Goal: Information Seeking & Learning: Learn about a topic

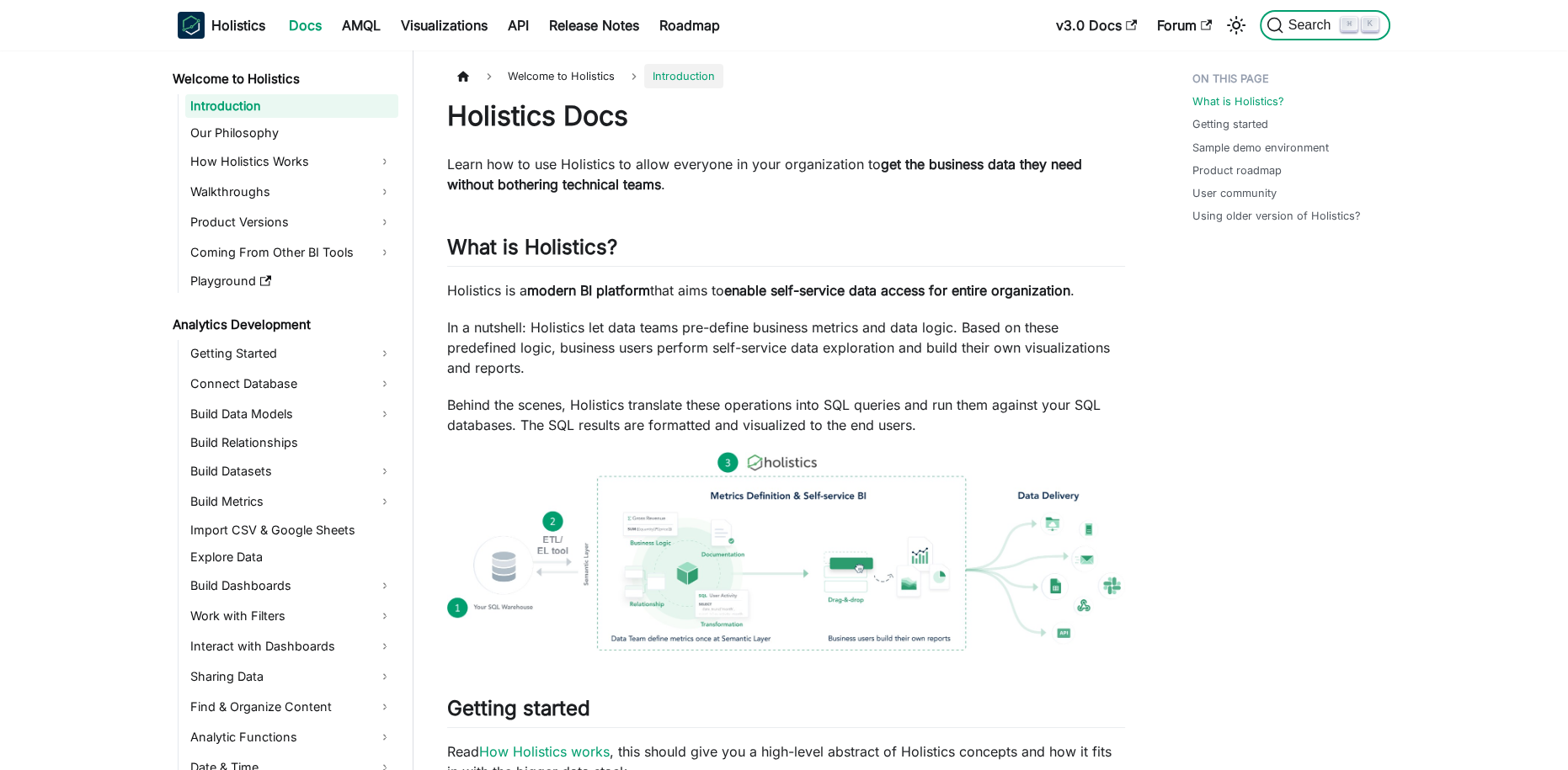
click at [1309, 20] on span "Search" at bounding box center [1313, 25] width 58 height 15
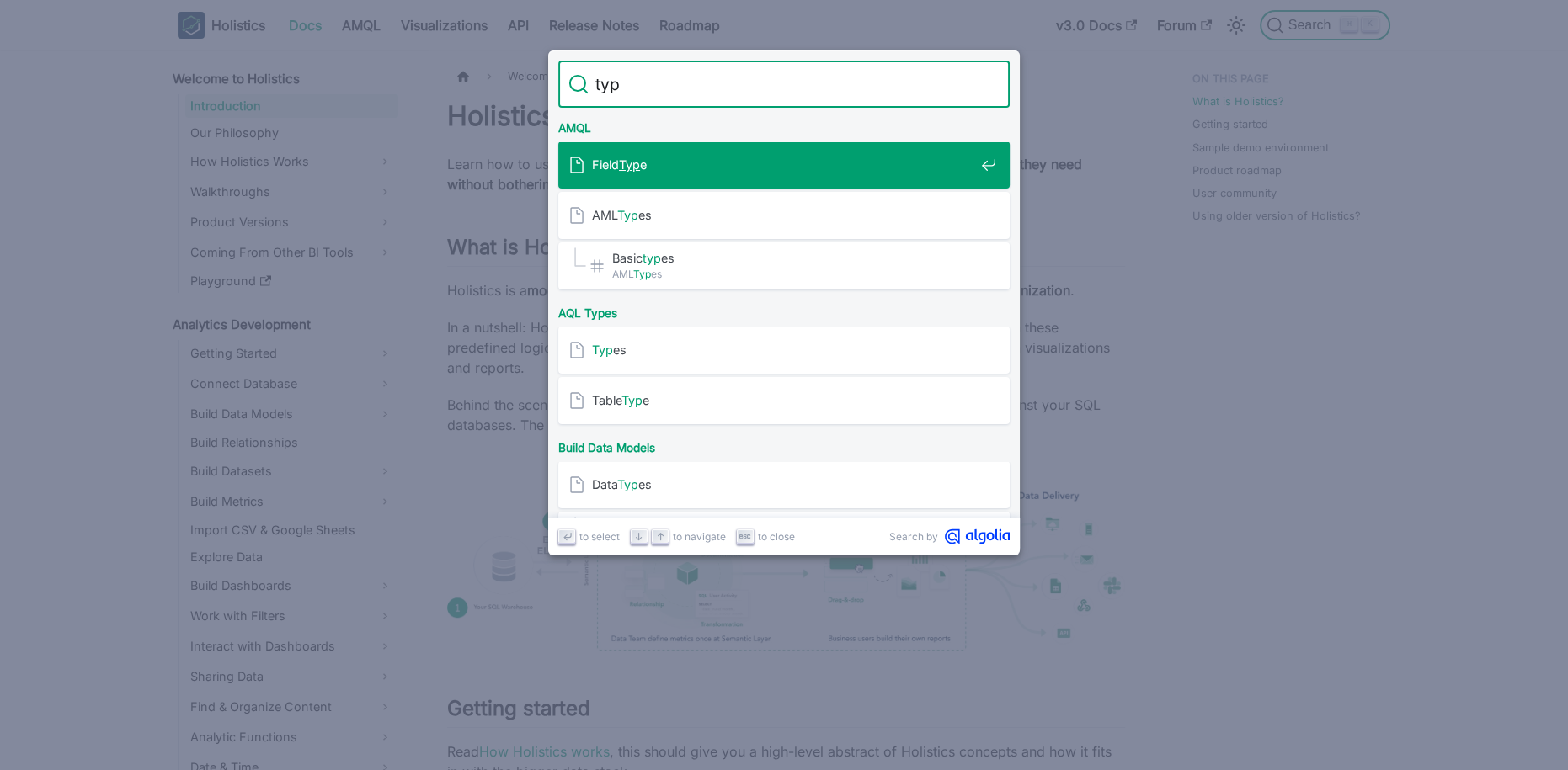
type input "typs"
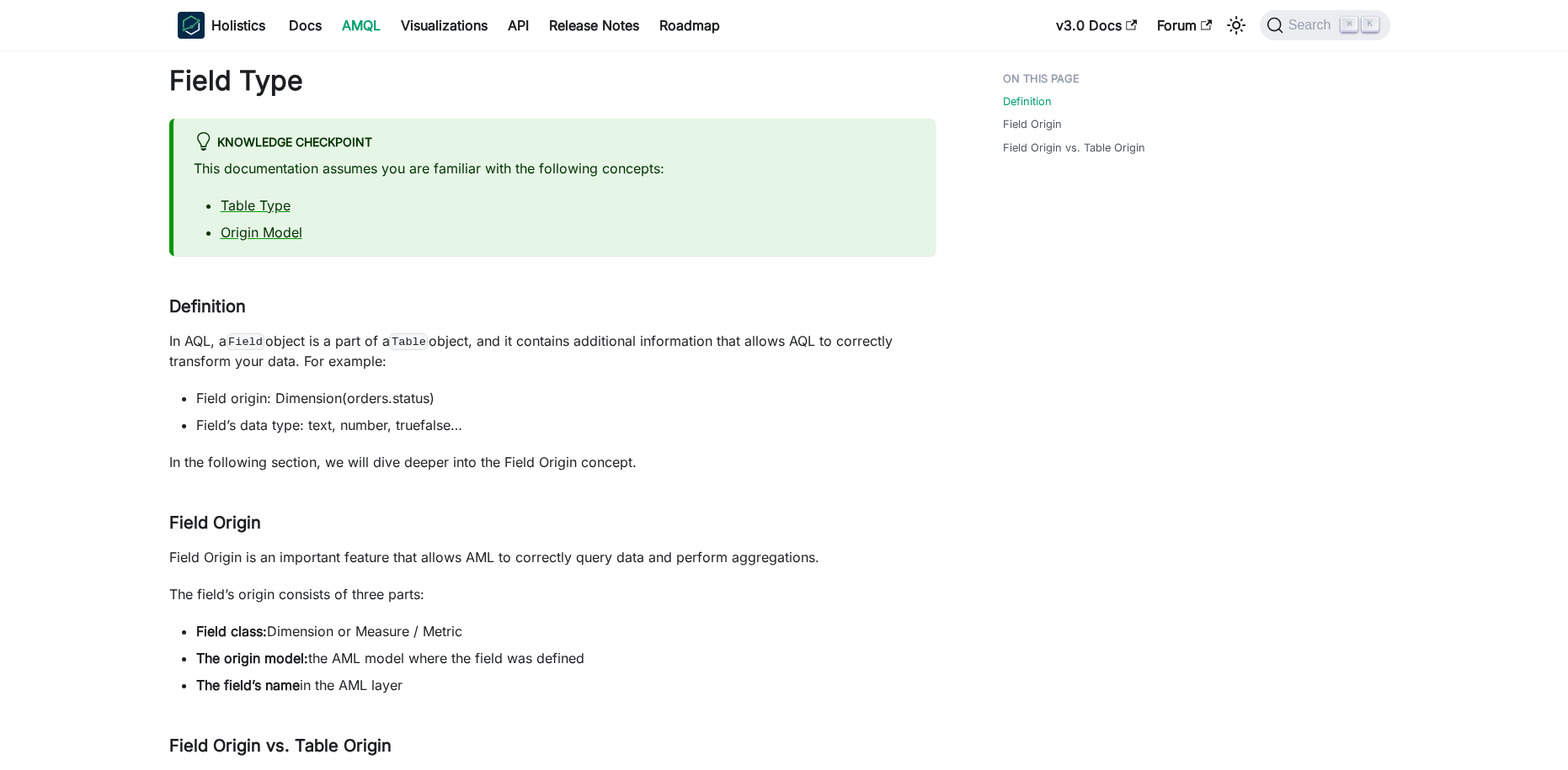
click at [354, 25] on link "AMQL" at bounding box center [361, 25] width 59 height 27
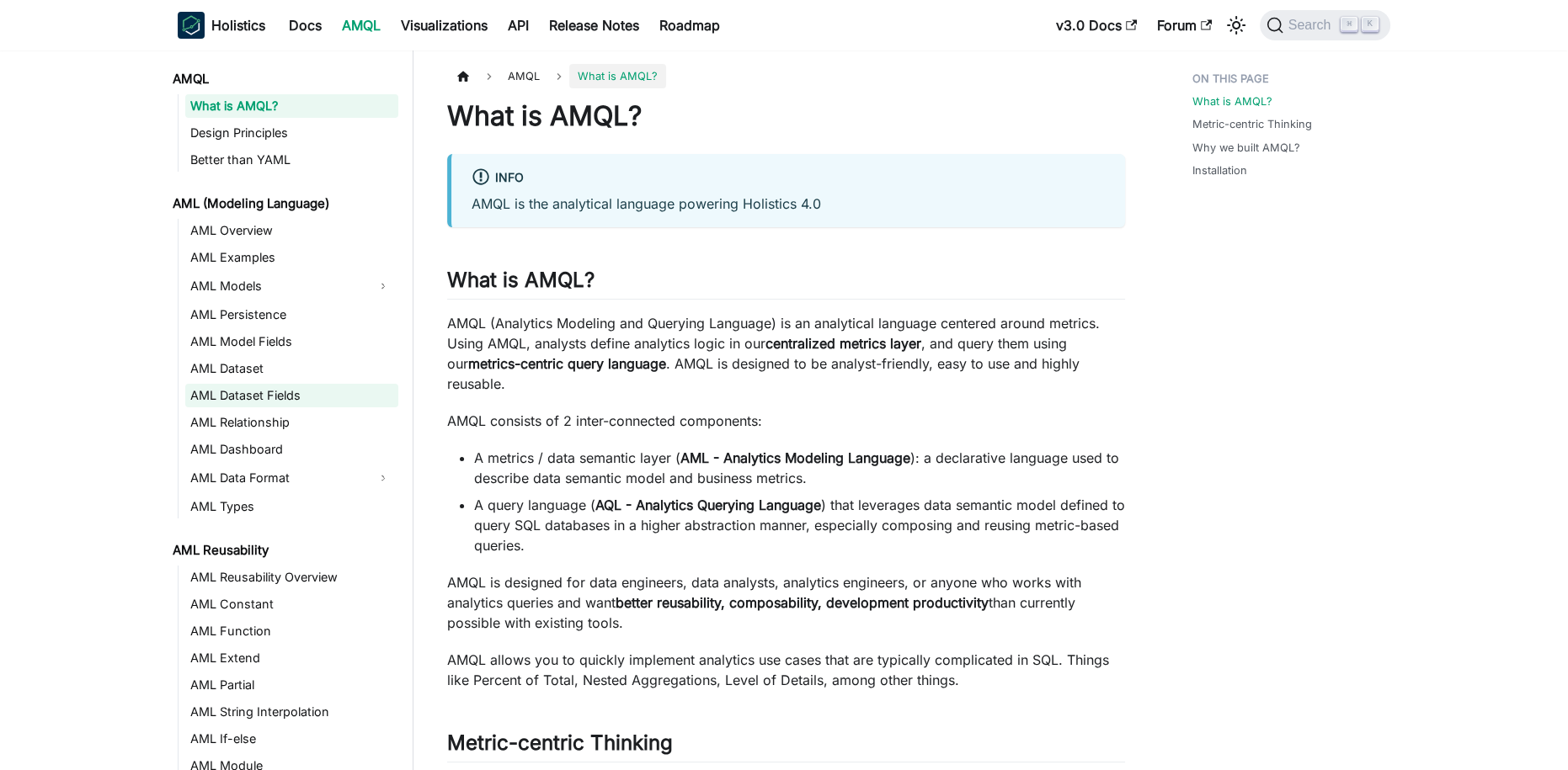
scroll to position [38, 0]
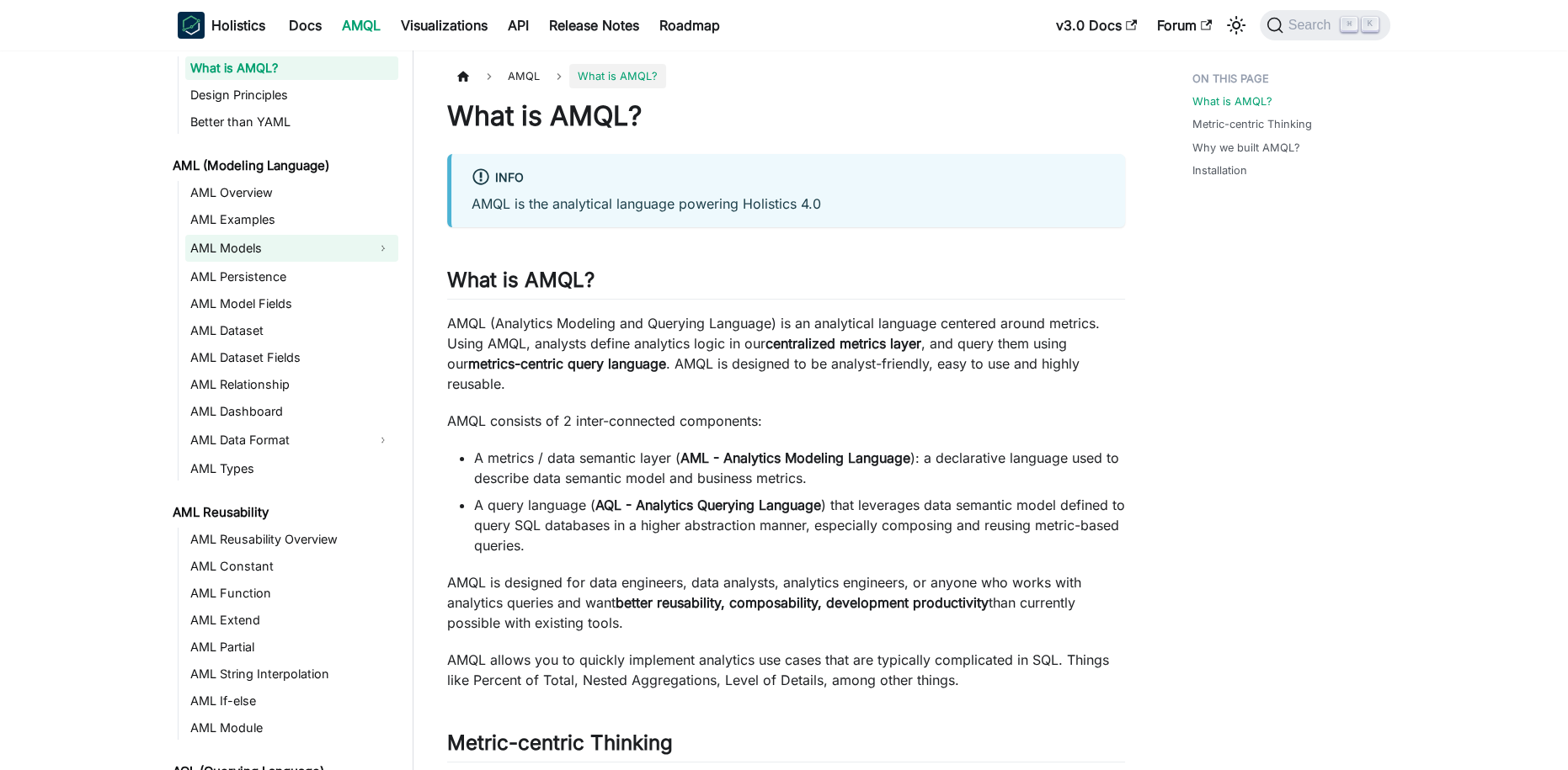
click at [290, 243] on link "AML Models" at bounding box center [277, 248] width 183 height 27
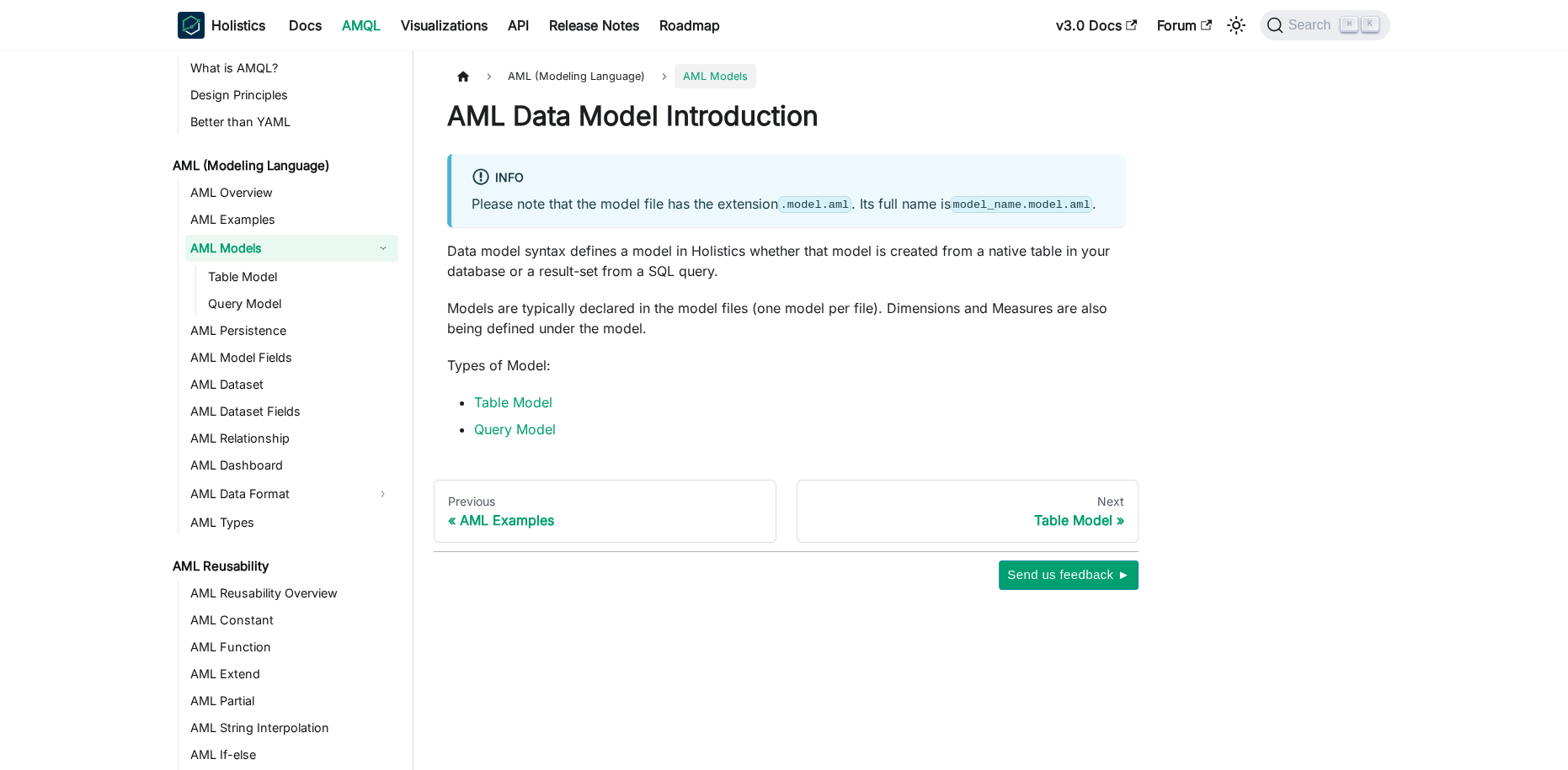
click at [290, 243] on link "AML Models" at bounding box center [277, 248] width 183 height 27
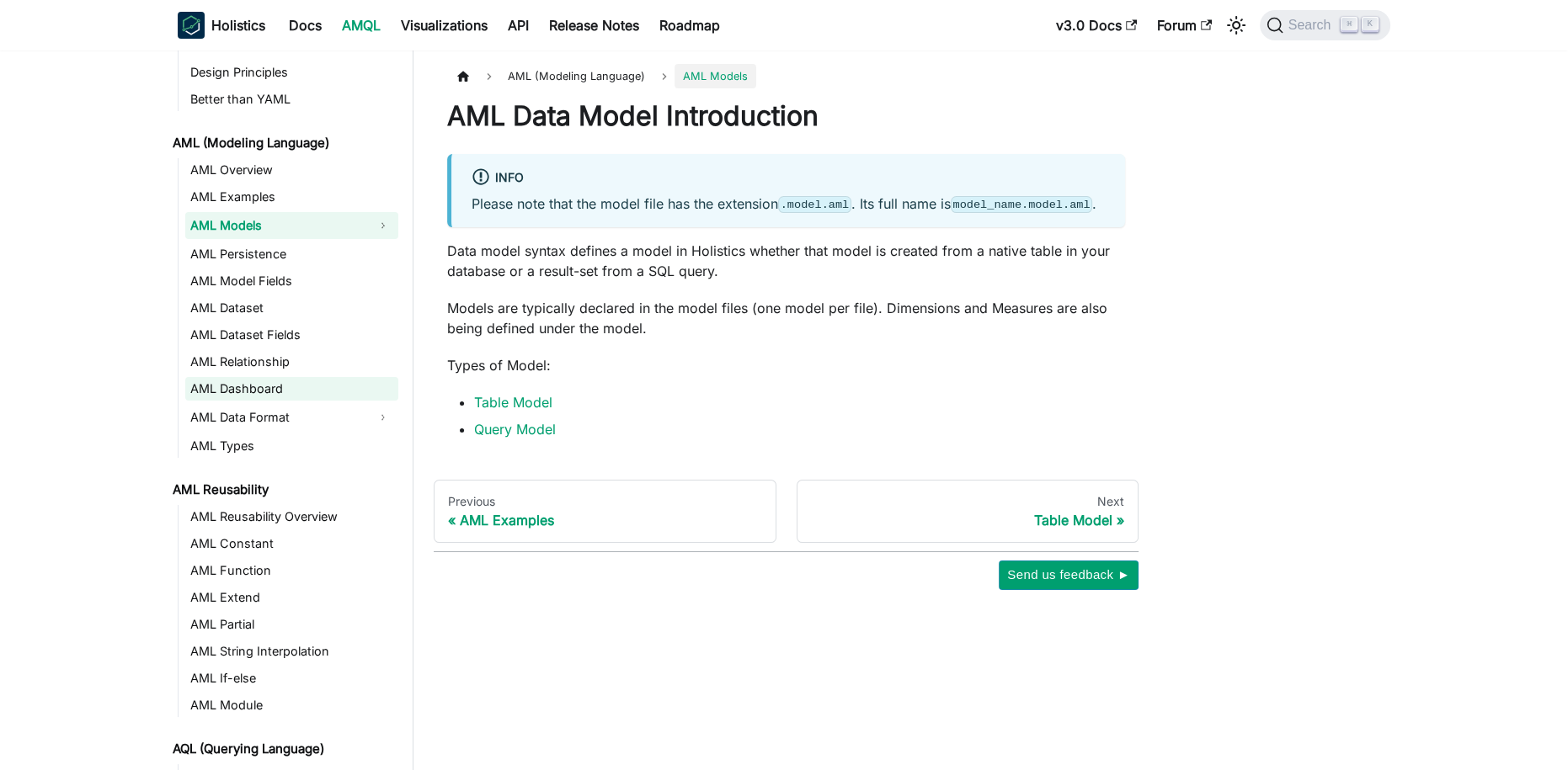
scroll to position [67, 0]
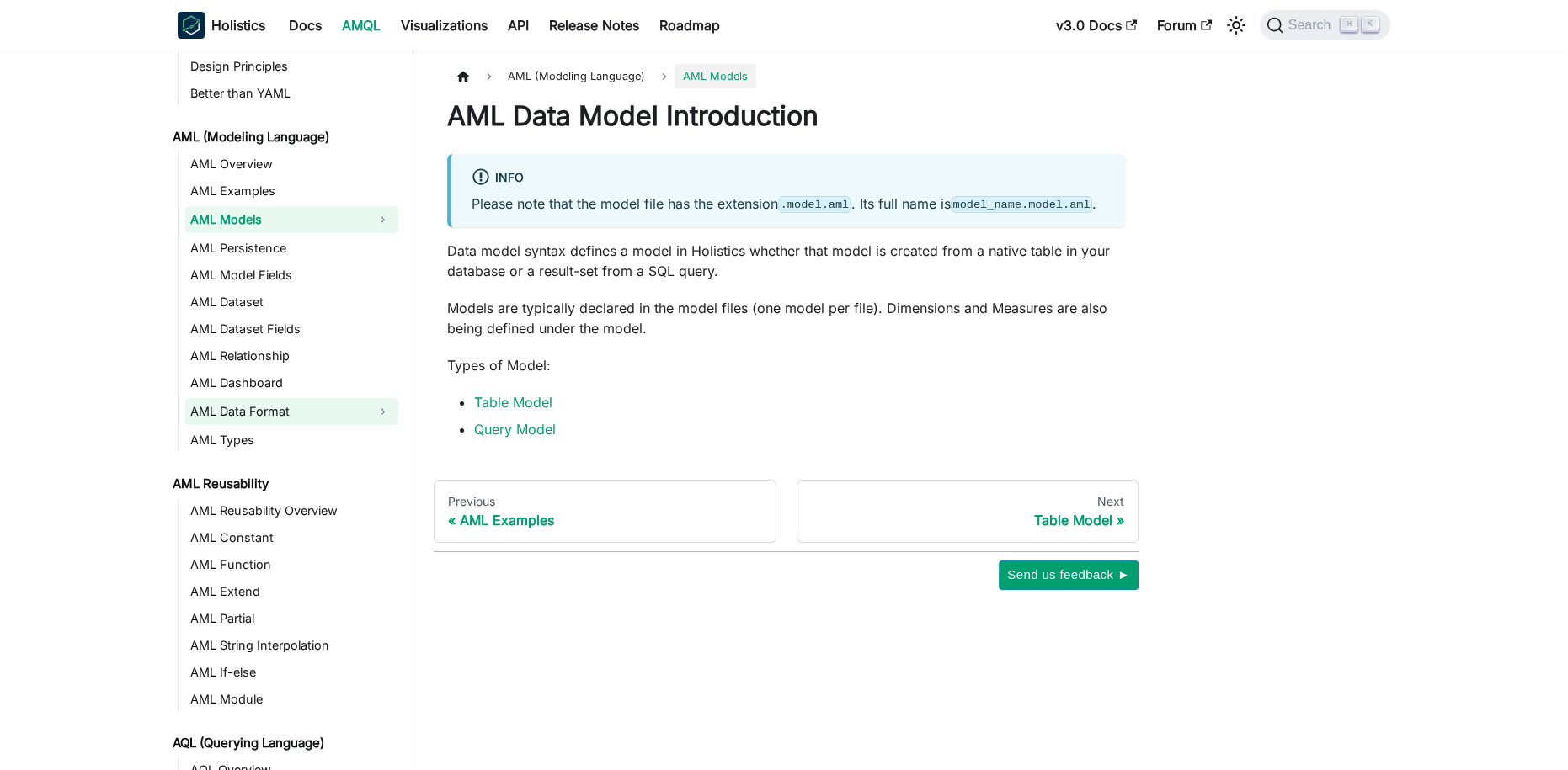
click at [281, 403] on link "AML Data Format" at bounding box center [277, 411] width 183 height 27
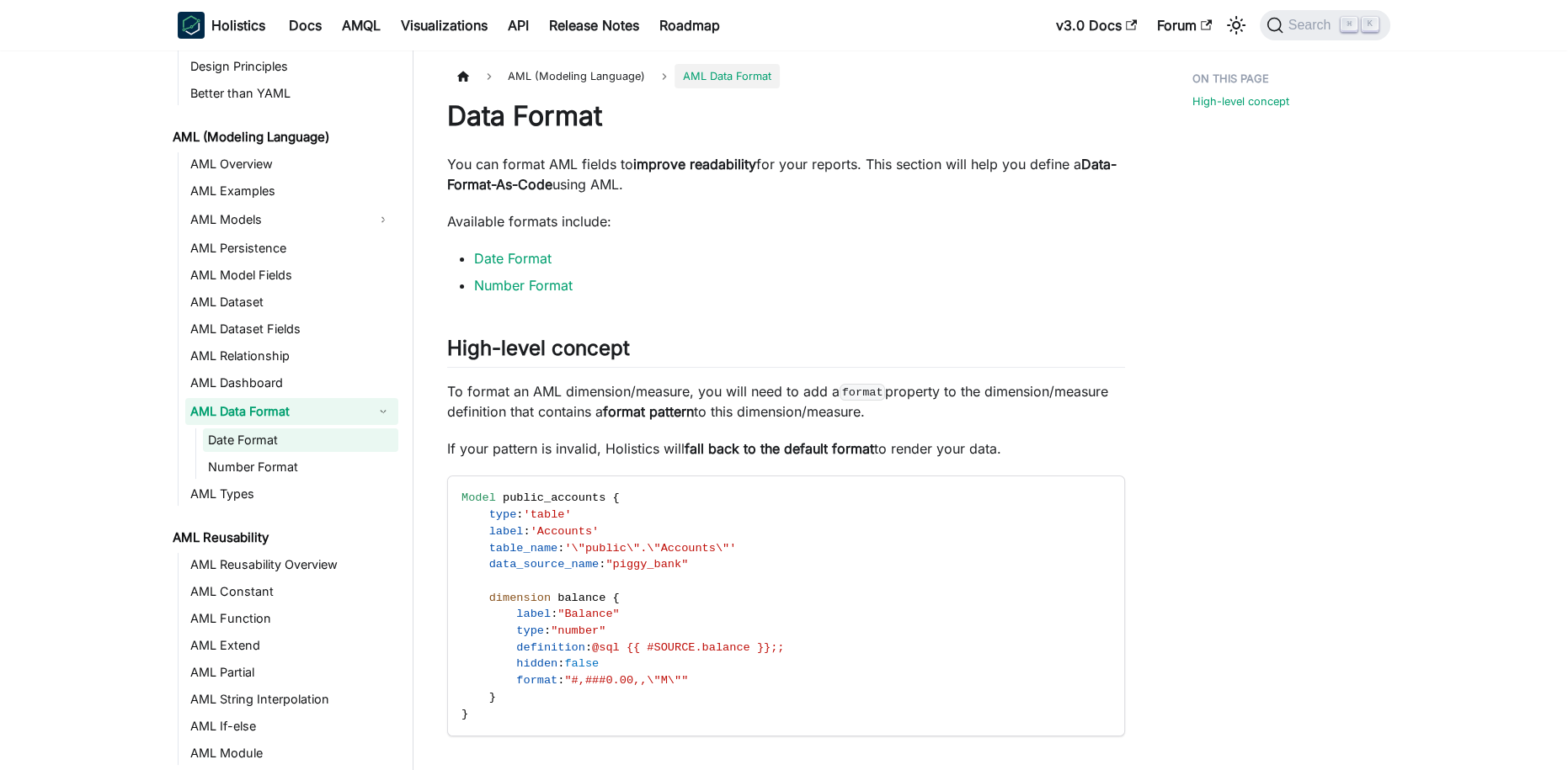
click at [259, 438] on link "Date Format" at bounding box center [301, 440] width 195 height 24
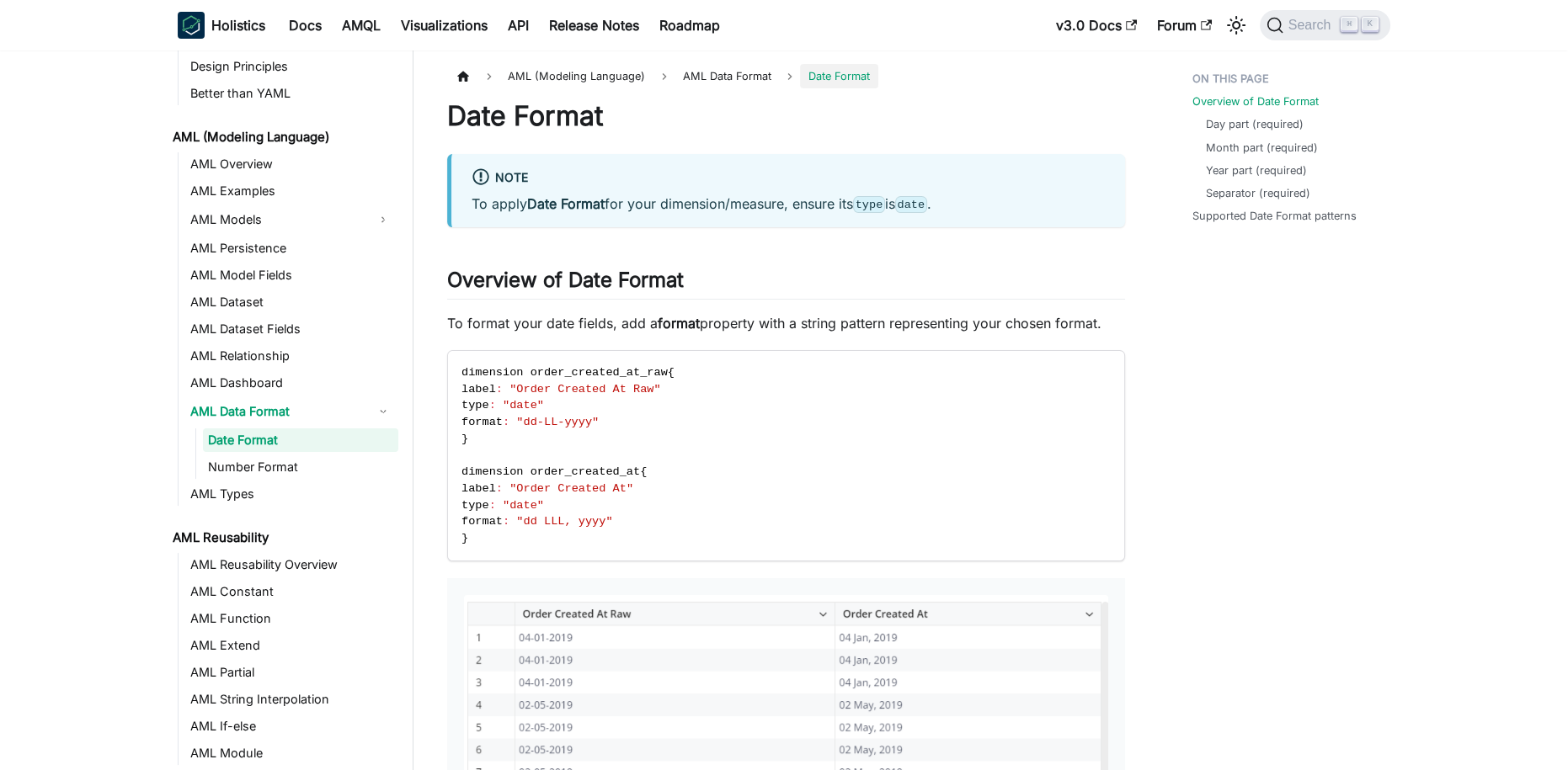
scroll to position [58, 0]
